Goal: Information Seeking & Learning: Learn about a topic

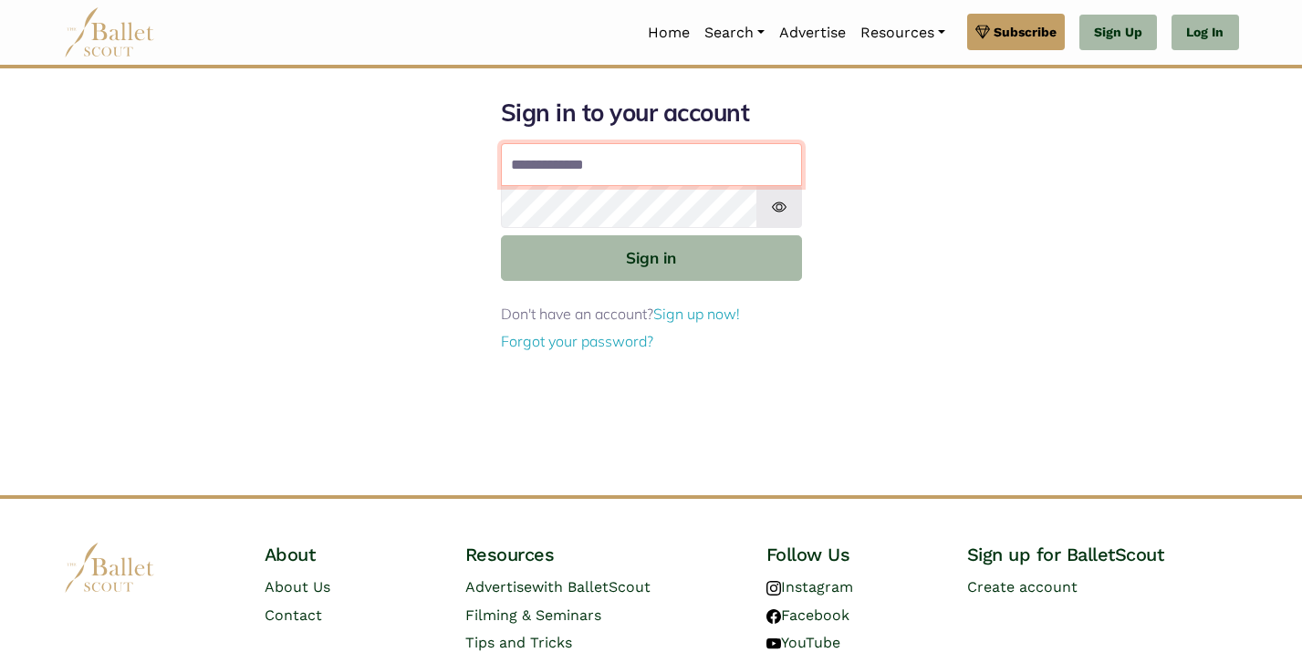
type input "**********"
click at [650, 256] on button "Sign in" at bounding box center [651, 257] width 301 height 45
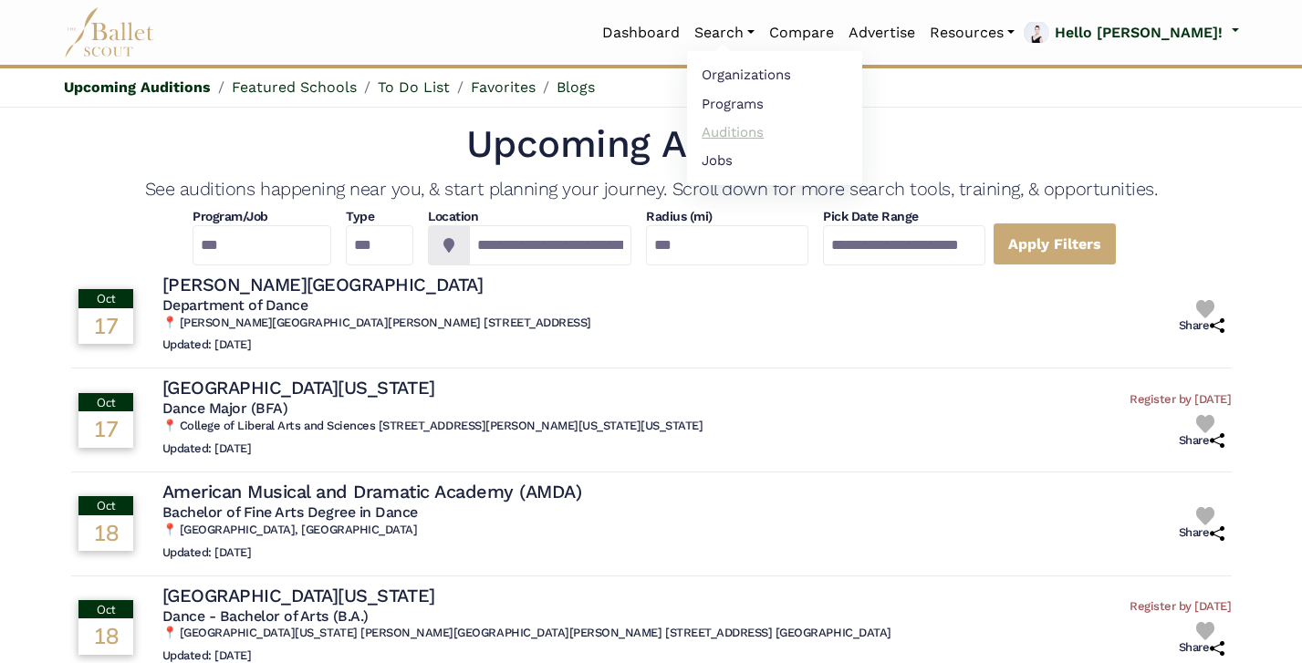
click at [838, 132] on link "Auditions" at bounding box center [774, 132] width 175 height 28
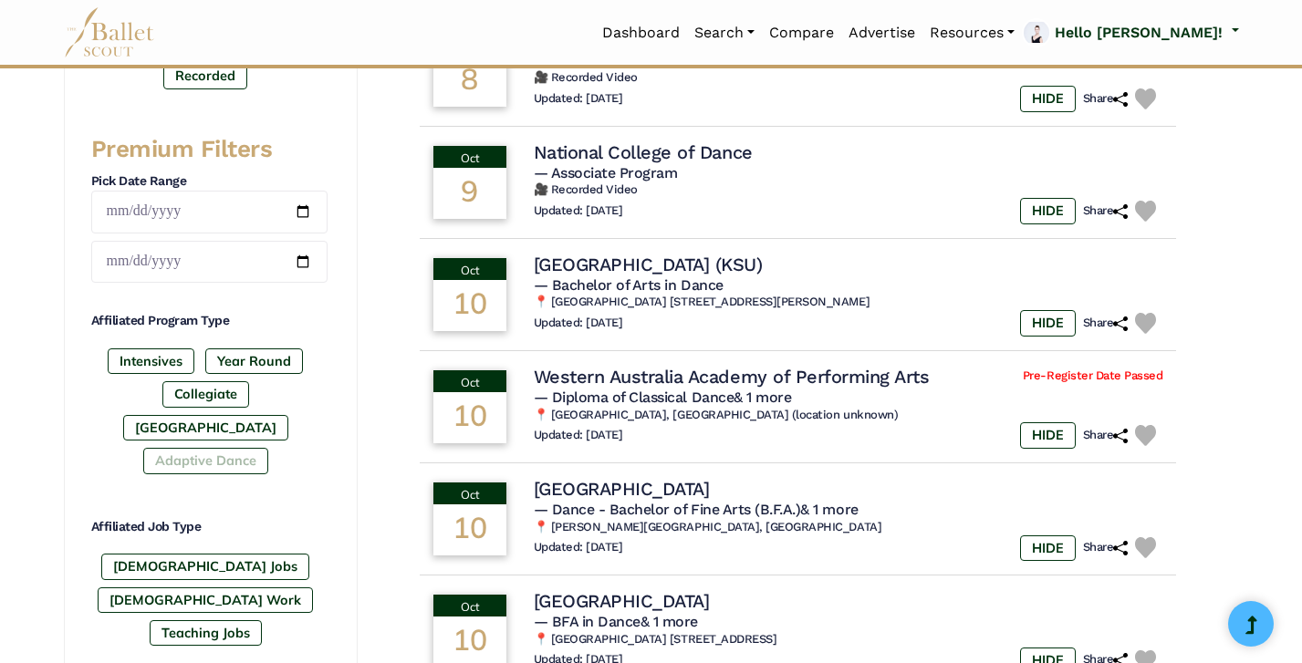
scroll to position [694, 0]
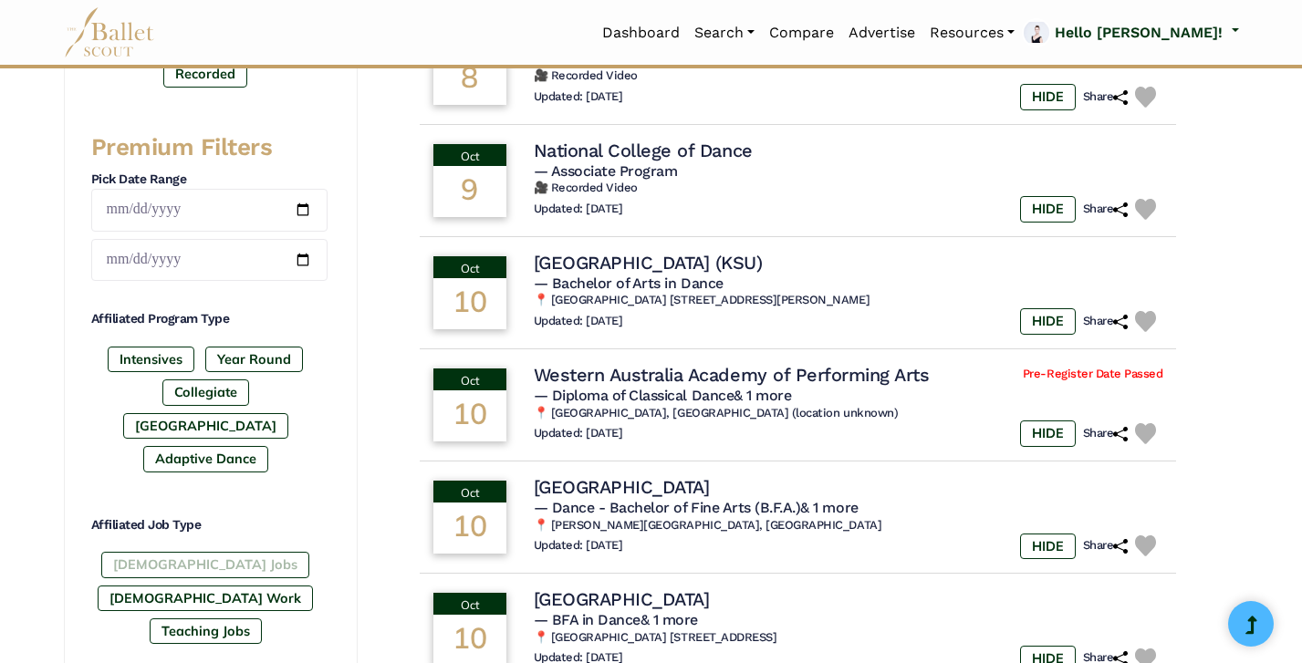
click at [166, 552] on label "[DEMOGRAPHIC_DATA] Jobs" at bounding box center [205, 565] width 208 height 26
click at [265, 586] on label "[DEMOGRAPHIC_DATA] Work" at bounding box center [205, 599] width 215 height 26
click at [213, 619] on label "Teaching Jobs" at bounding box center [206, 632] width 112 height 26
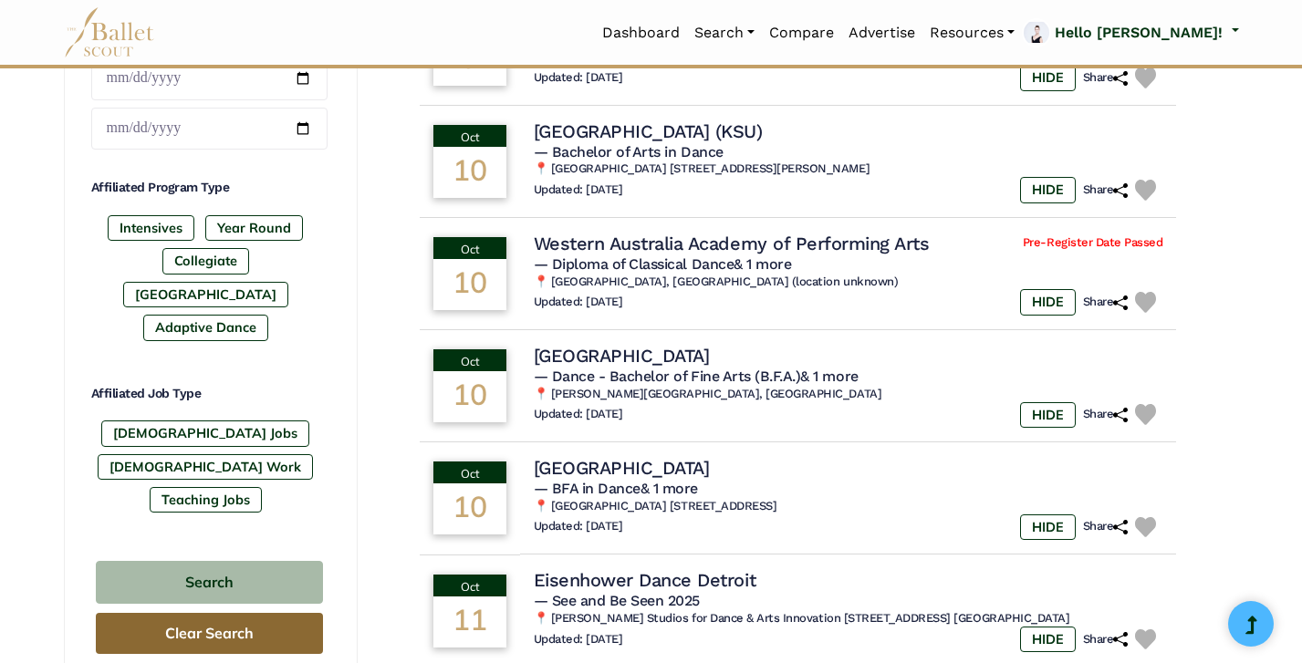
scroll to position [825, 0]
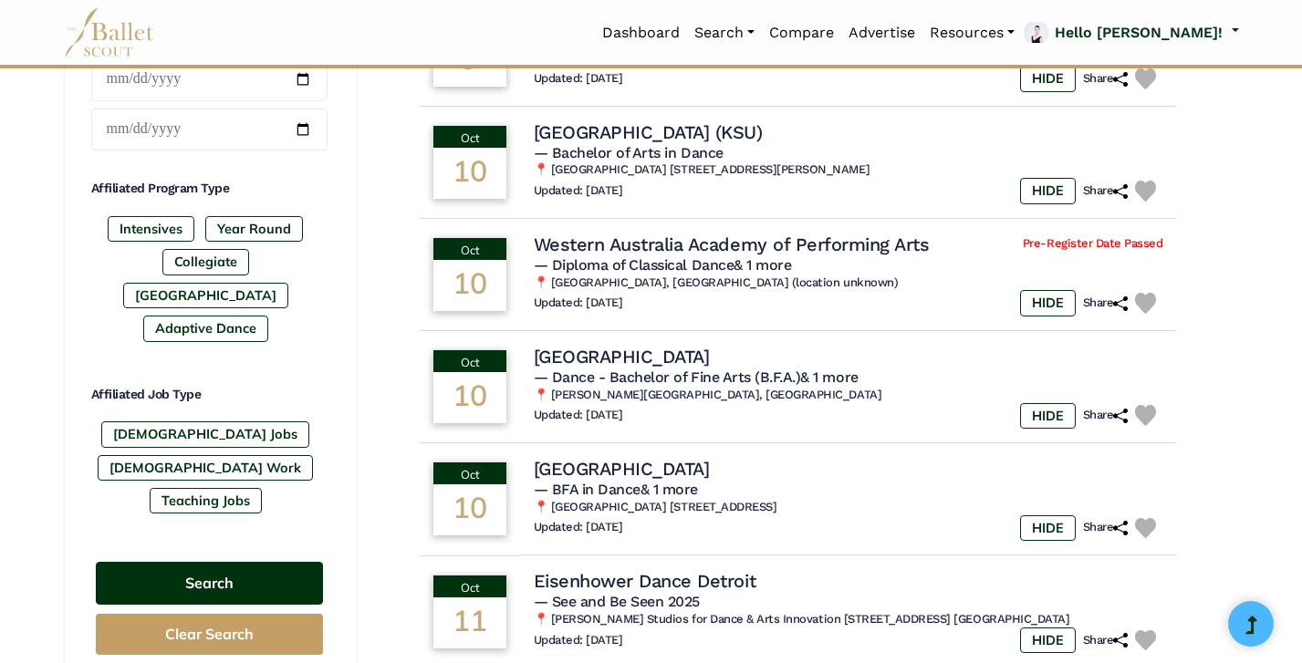
click at [225, 562] on button "Search" at bounding box center [209, 583] width 227 height 43
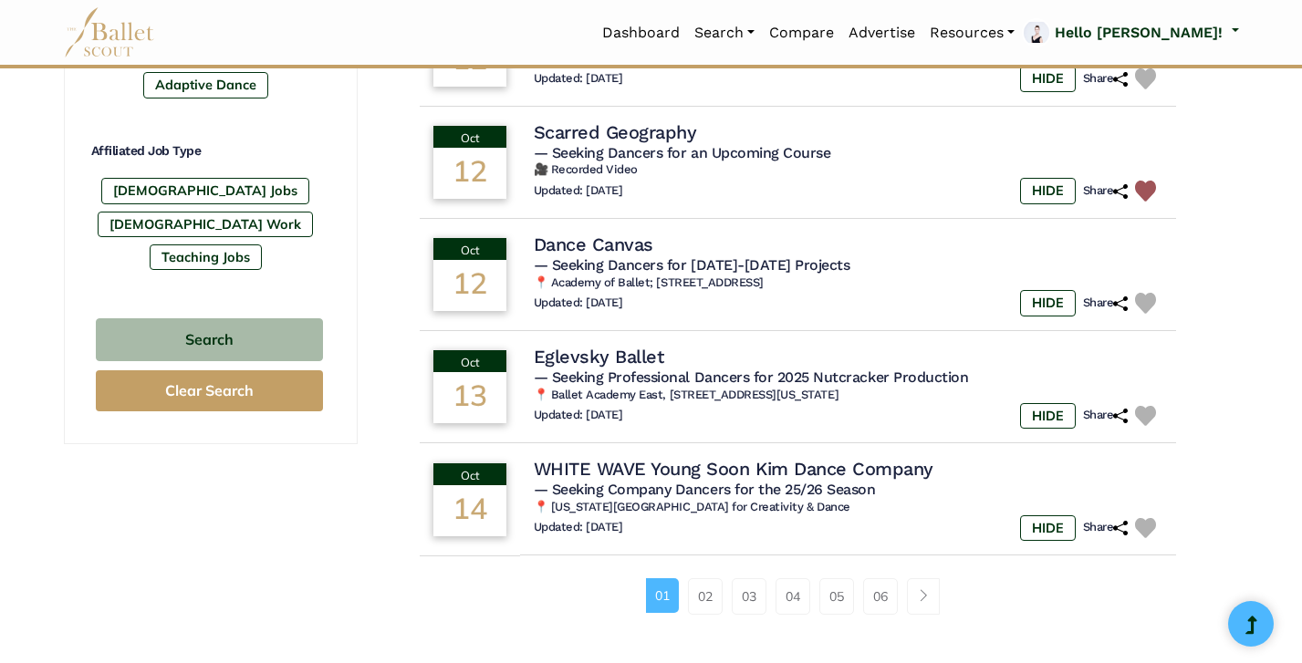
scroll to position [1075, 0]
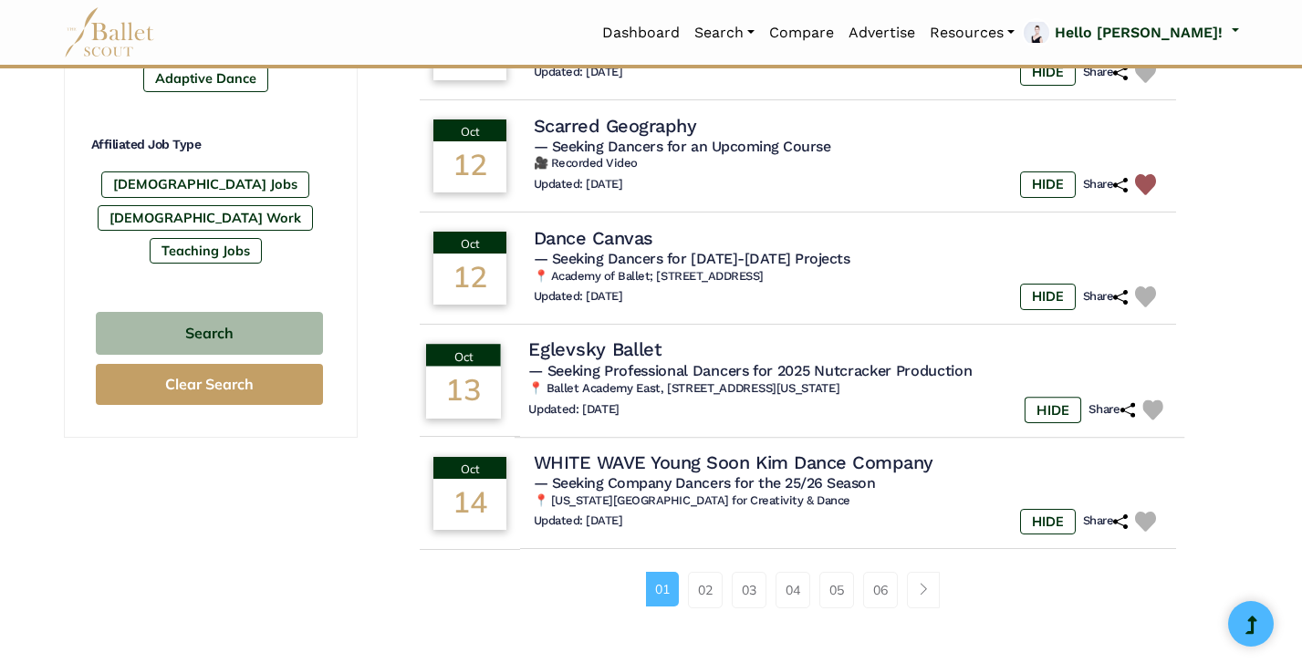
click at [1152, 400] on img at bounding box center [1152, 410] width 21 height 21
click at [942, 397] on div "Updated: Oct. 4, 2025 HIDE Share" at bounding box center [849, 410] width 642 height 26
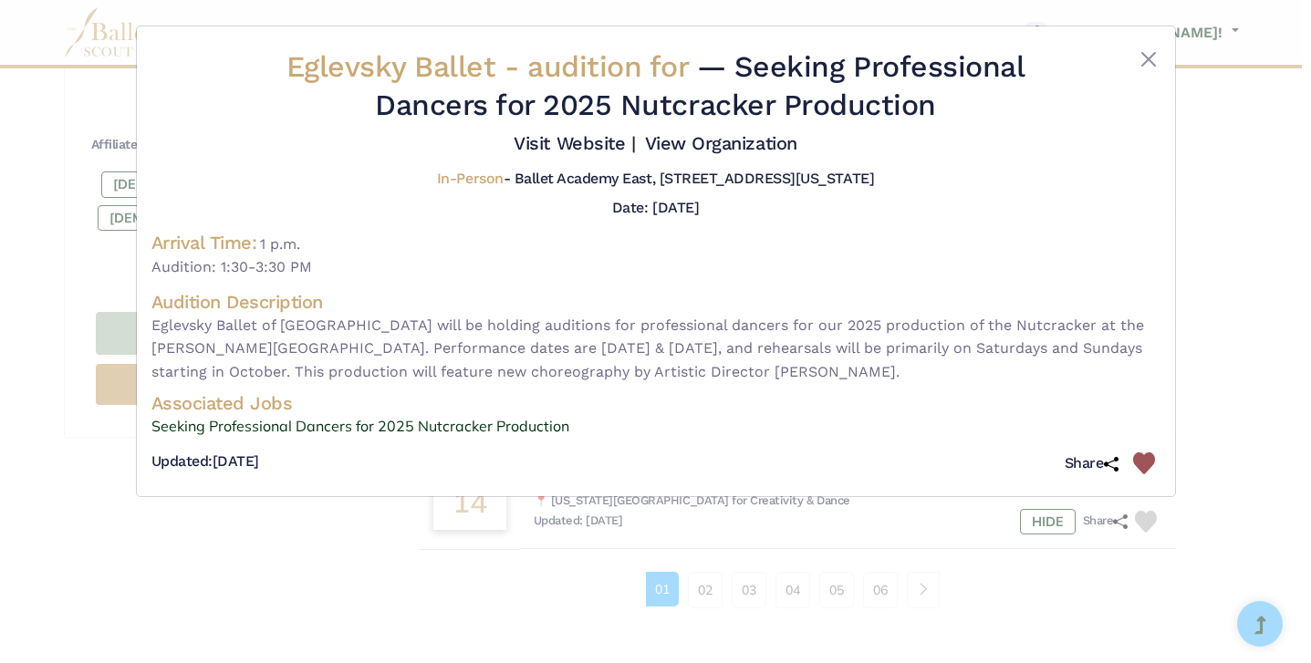
click at [1232, 330] on div "Eglevsky Ballet - audition for — Seeking Professional Dancers for 2025 Nutcrack…" at bounding box center [655, 331] width 1311 height 663
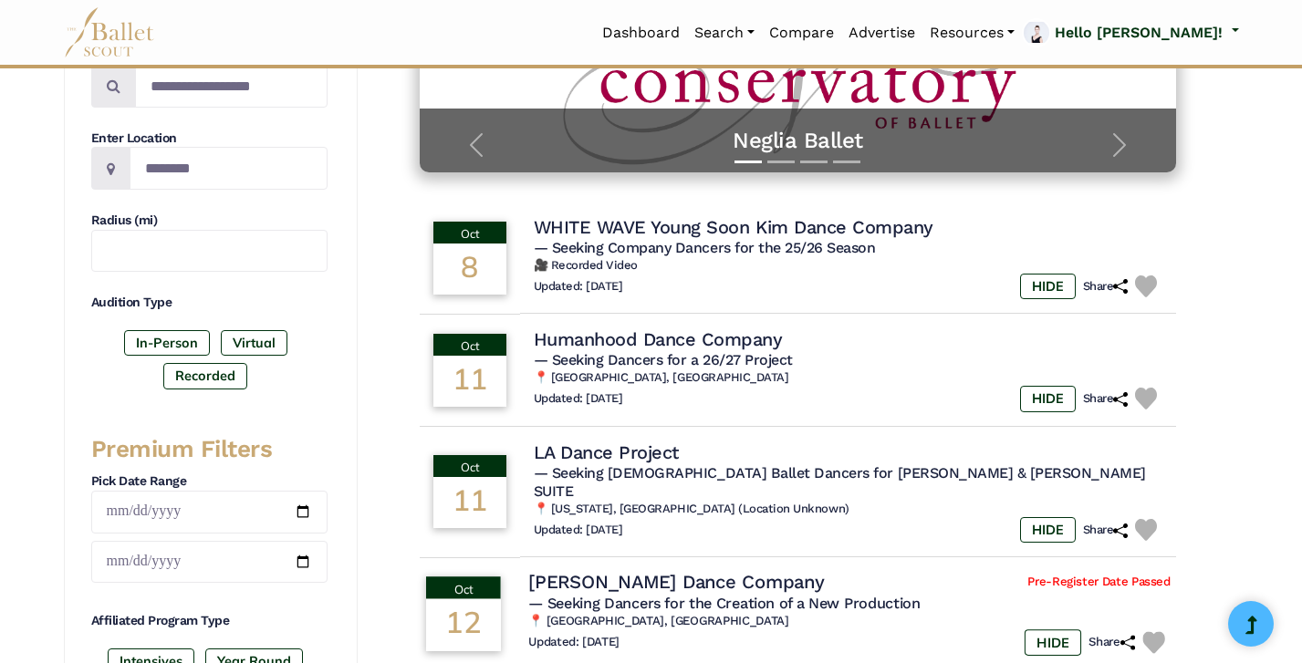
scroll to position [377, 0]
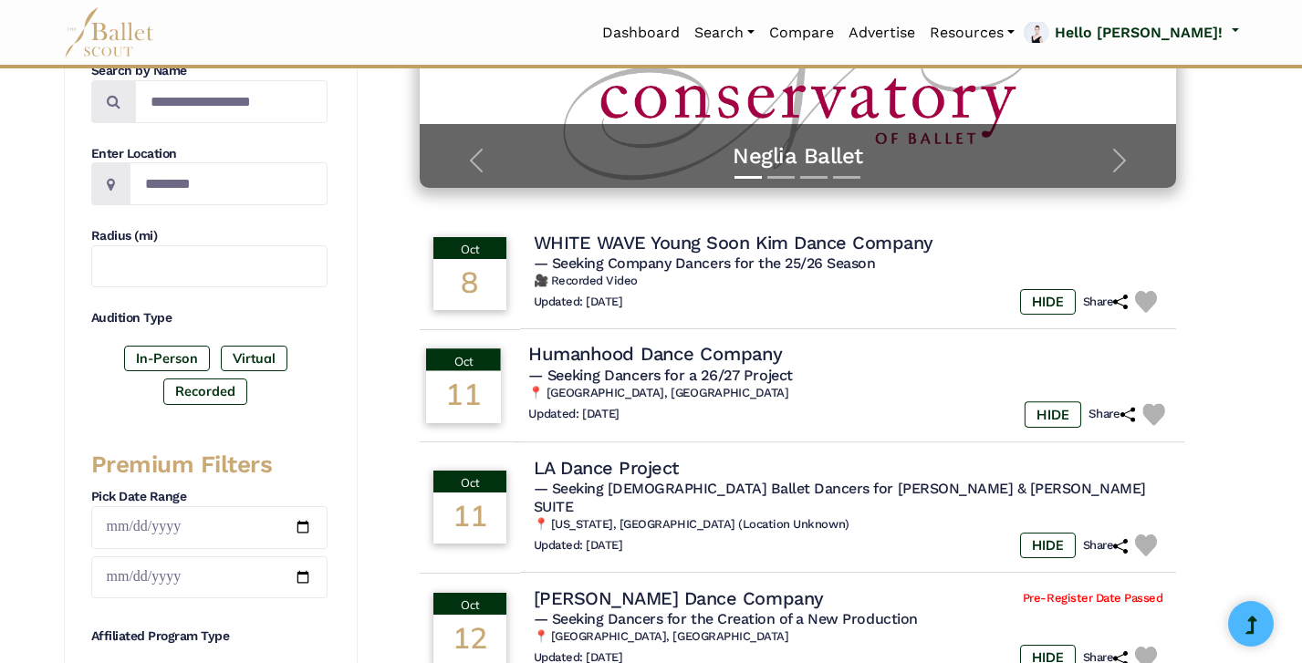
click at [1155, 410] on img at bounding box center [1153, 415] width 22 height 22
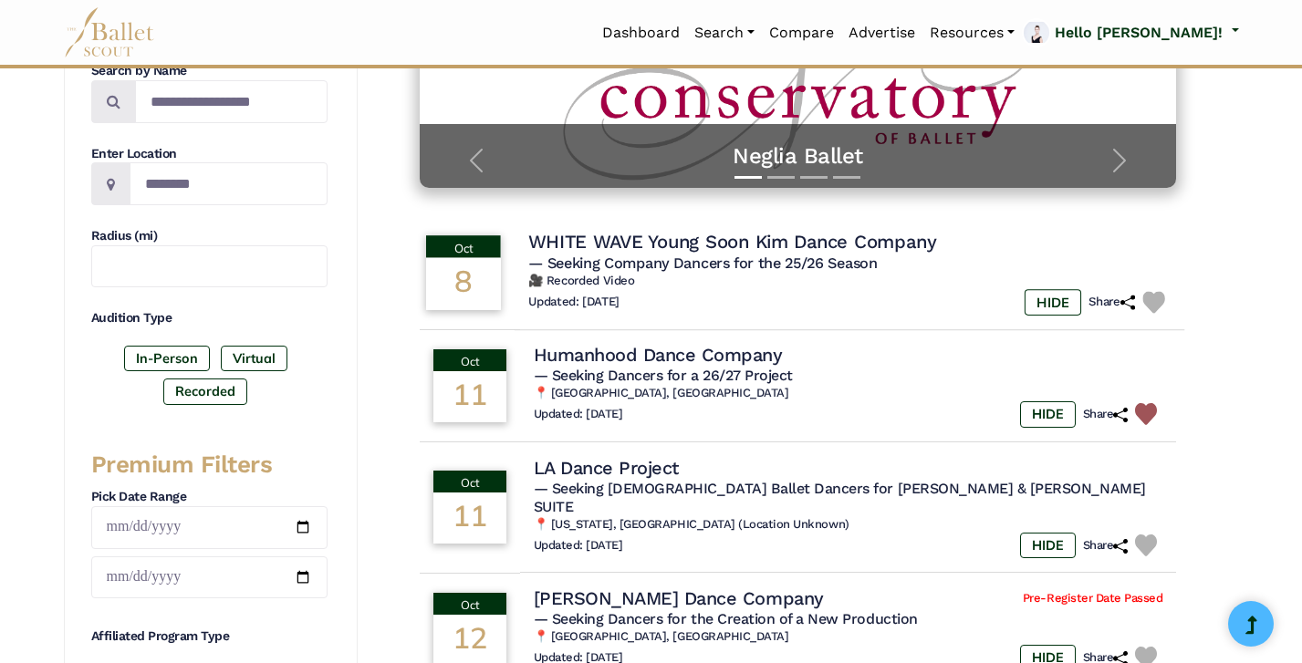
click at [1152, 294] on img at bounding box center [1153, 303] width 22 height 22
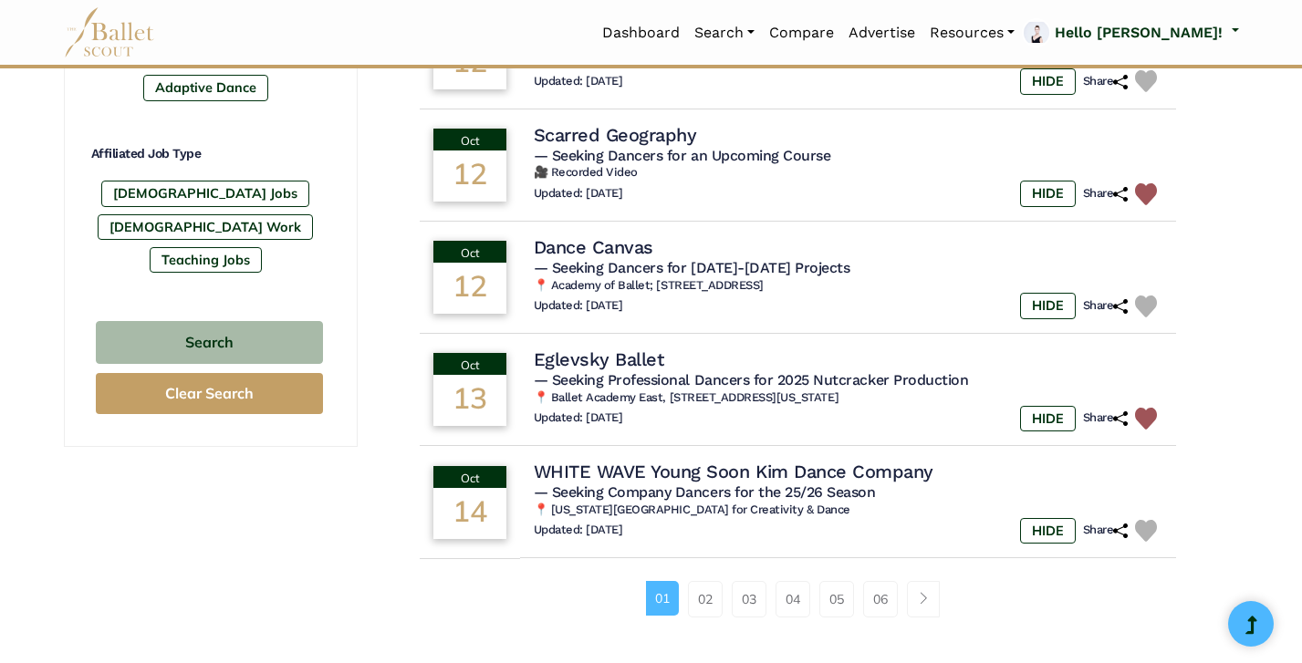
scroll to position [1072, 0]
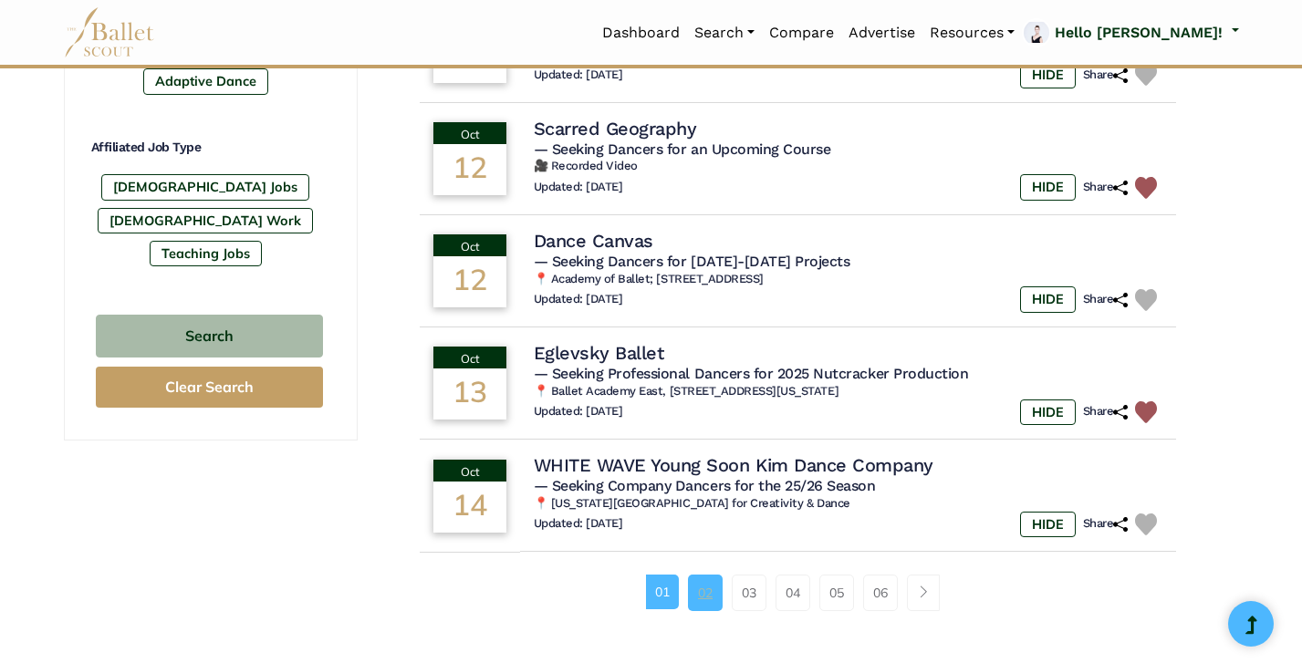
click at [698, 575] on link "02" at bounding box center [705, 593] width 35 height 36
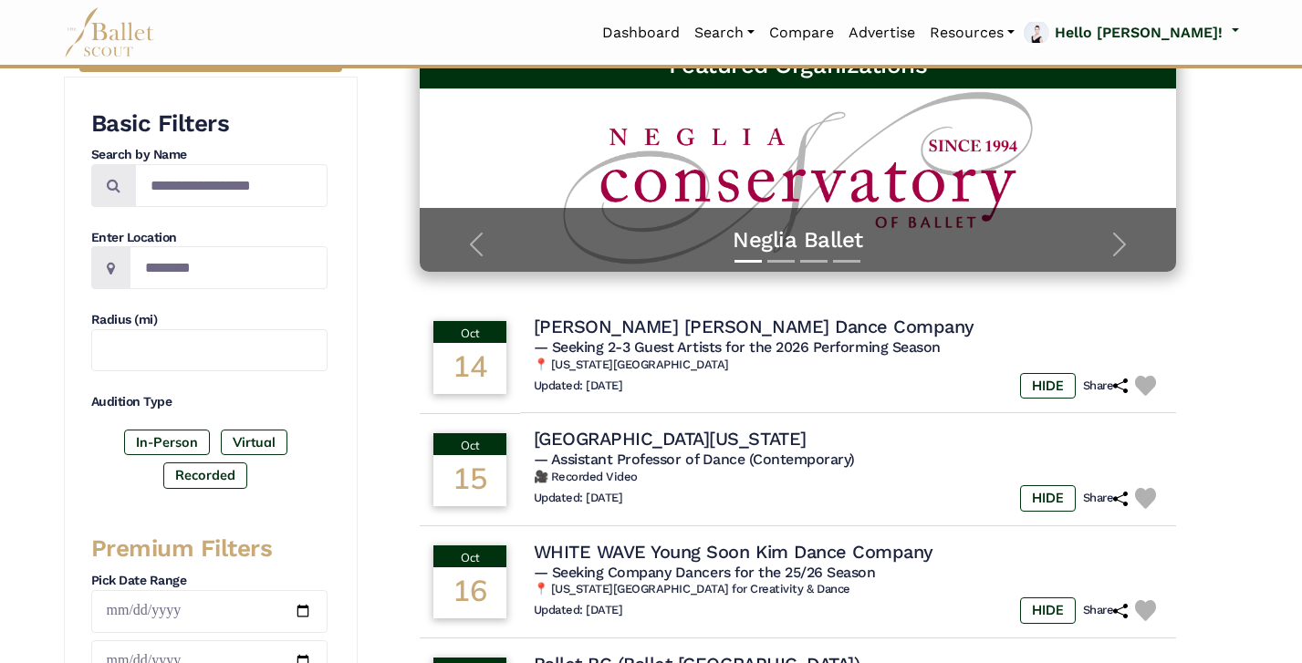
scroll to position [293, 0]
click at [776, 366] on h6 "📍 [US_STATE][GEOGRAPHIC_DATA]" at bounding box center [849, 366] width 642 height 16
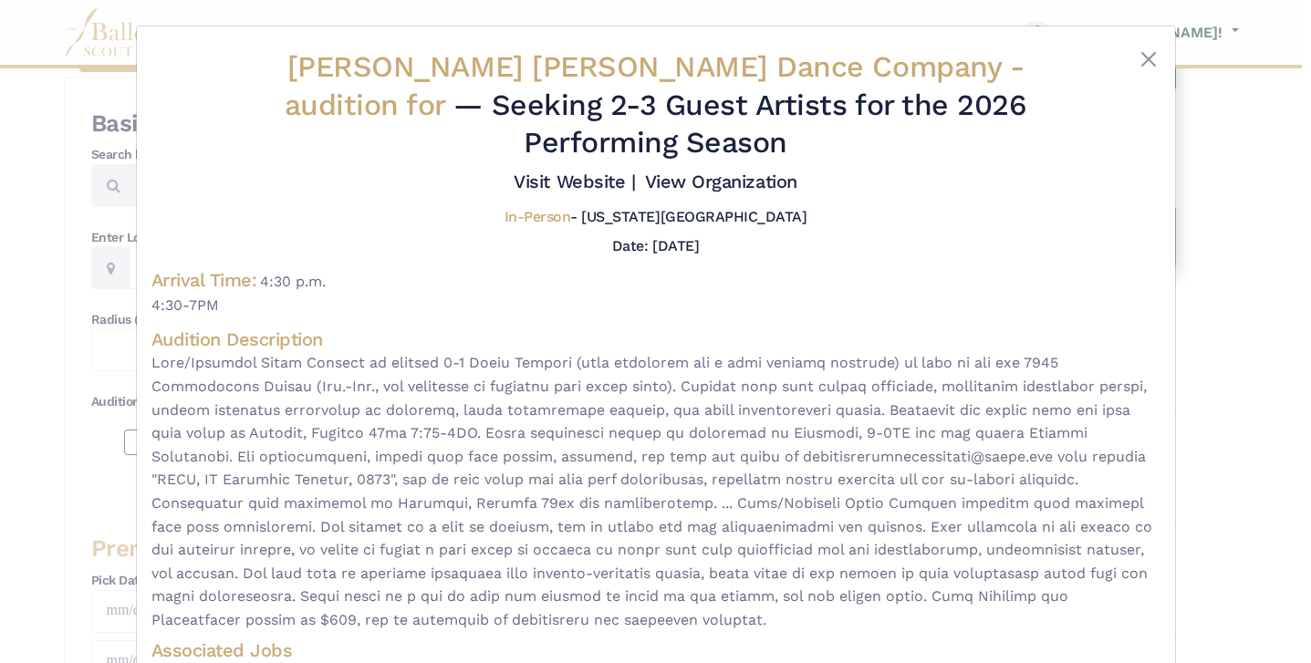
click at [1212, 371] on div "[PERSON_NAME] [PERSON_NAME] Dance Company - audition for — Seeking 2-3 Guest Ar…" at bounding box center [655, 331] width 1311 height 663
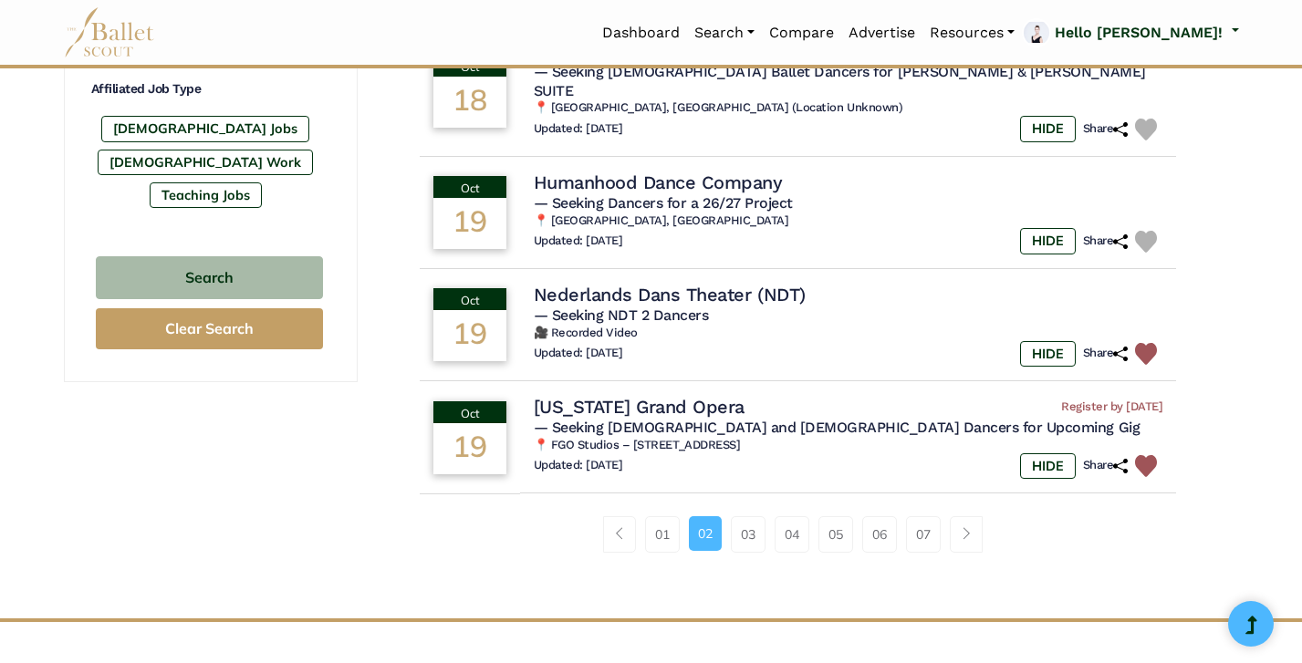
scroll to position [1129, 0]
